Goal: Find specific page/section: Find specific page/section

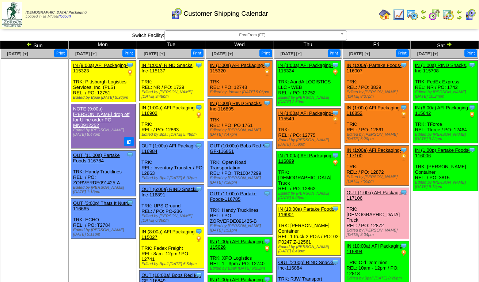
click at [451, 43] on img at bounding box center [449, 44] width 6 height 6
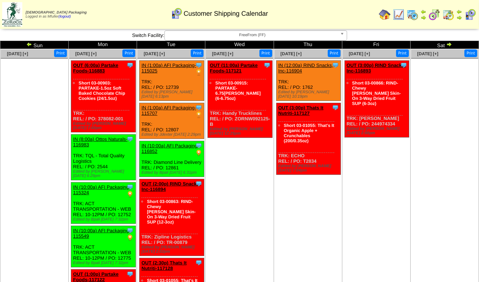
click at [447, 15] on img at bounding box center [448, 15] width 12 height 12
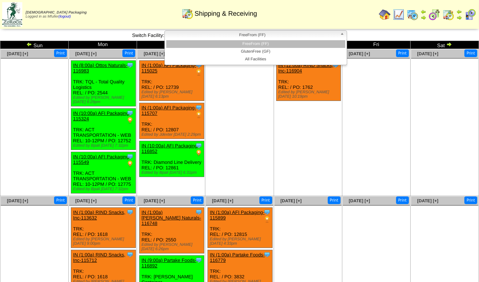
click at [219, 38] on span "FreeFrom (FF)" at bounding box center [252, 35] width 169 height 9
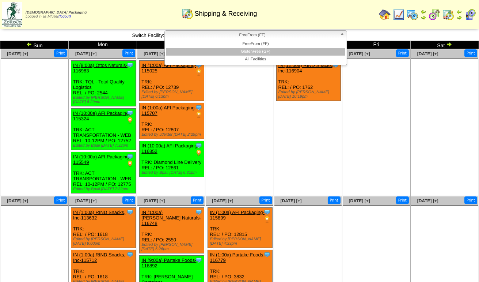
click at [227, 52] on li "GlutenFree (GF)" at bounding box center [255, 52] width 179 height 8
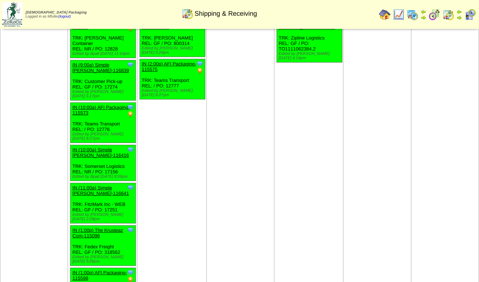
scroll to position [292, 0]
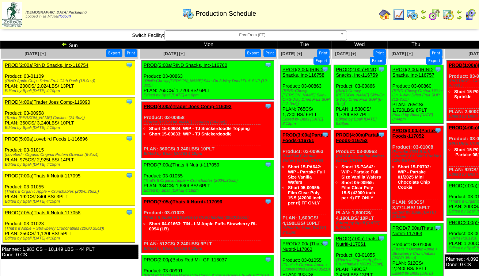
click at [211, 31] on div "Zoroco Packaging Logged in as Mfuller (logout) Print All" at bounding box center [239, 16] width 479 height 32
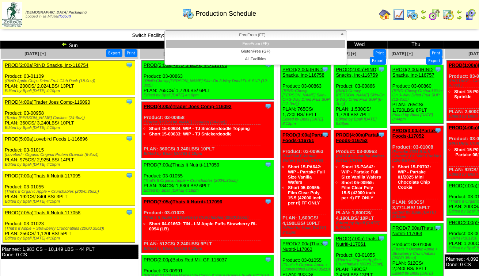
click at [210, 36] on span "FreeFrom (FF)" at bounding box center [252, 35] width 169 height 9
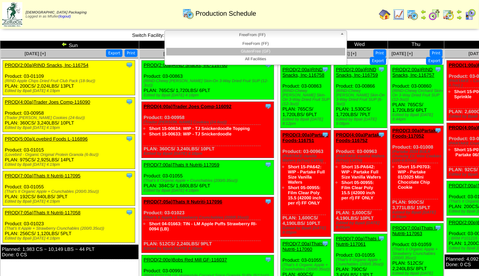
click at [210, 51] on li "GlutenFree (GF)" at bounding box center [255, 52] width 179 height 8
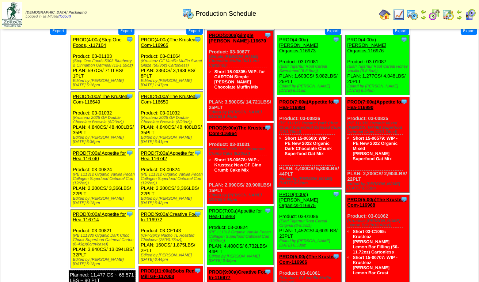
scroll to position [37, 0]
